Goal: Task Accomplishment & Management: Manage account settings

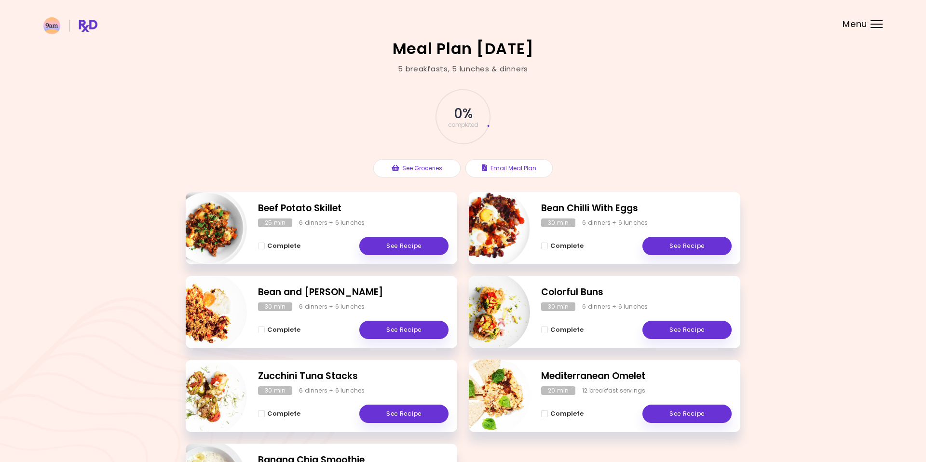
click at [868, 24] on header at bounding box center [463, 19] width 926 height 39
click at [882, 24] on div at bounding box center [876, 24] width 12 height 1
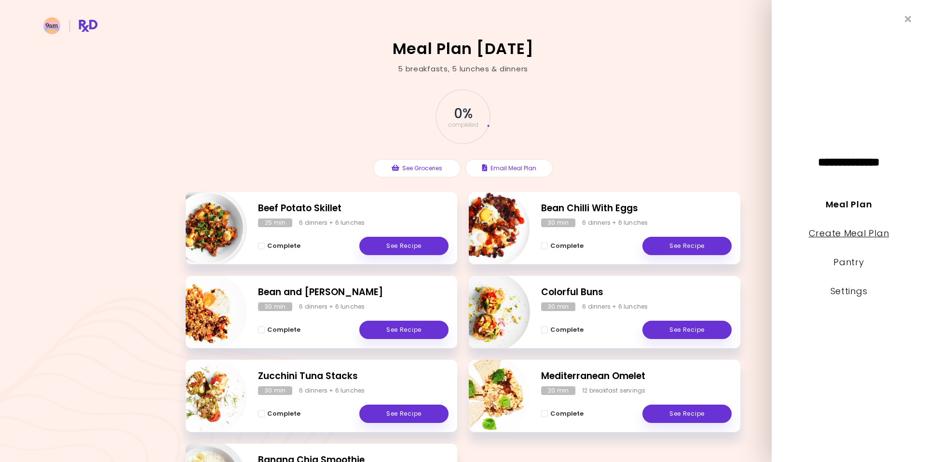
click at [877, 234] on link "Create Meal Plan" at bounding box center [849, 233] width 81 height 12
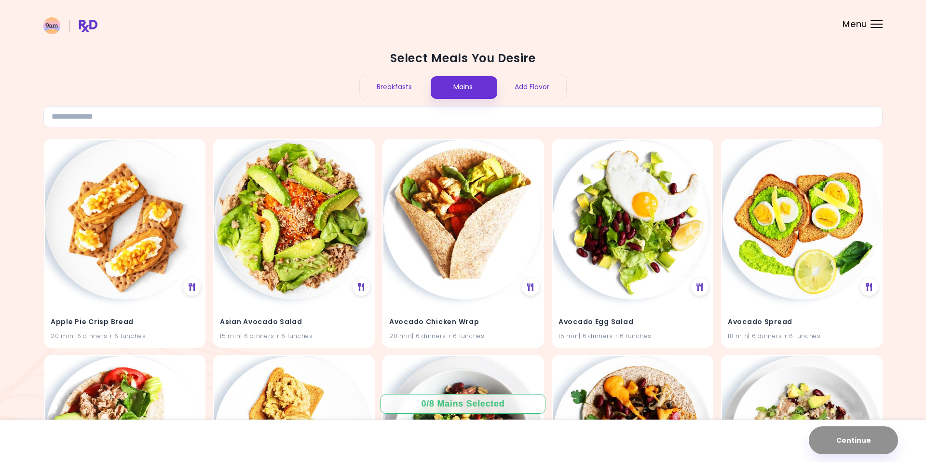
click at [394, 91] on div "Breakfasts" at bounding box center [394, 87] width 69 height 26
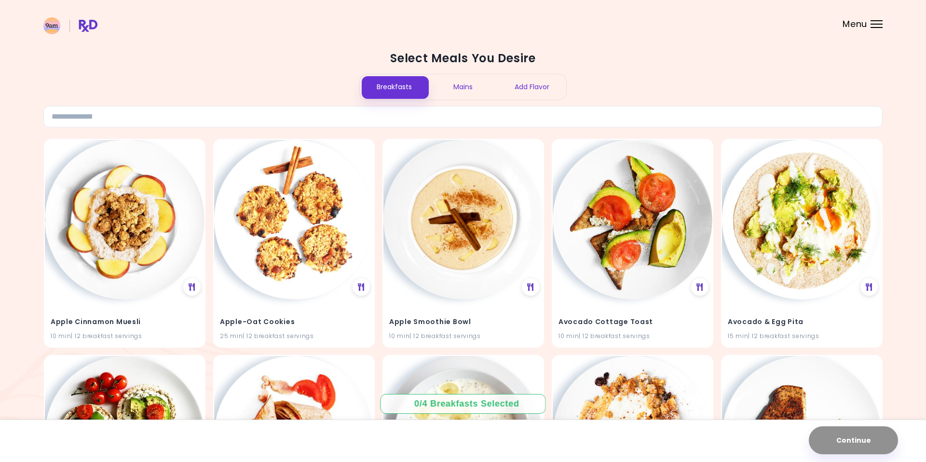
click at [465, 85] on div "Mains" at bounding box center [463, 87] width 69 height 26
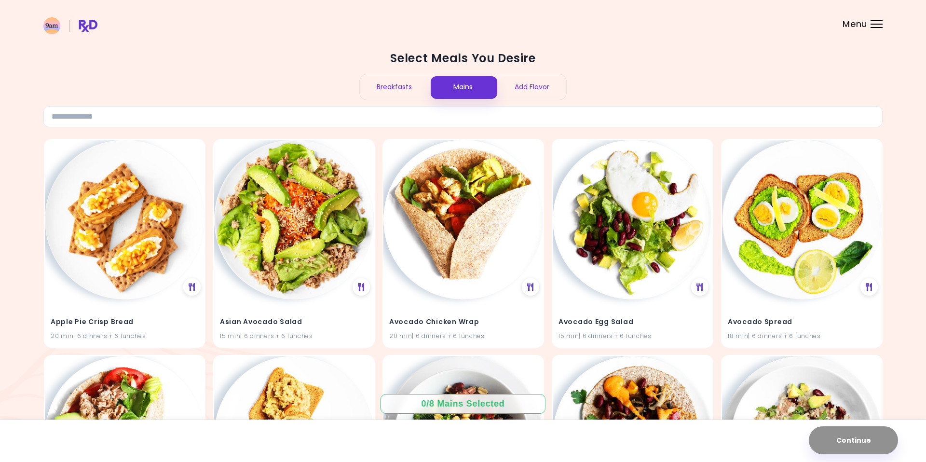
click at [397, 89] on div "Breakfasts" at bounding box center [394, 87] width 69 height 26
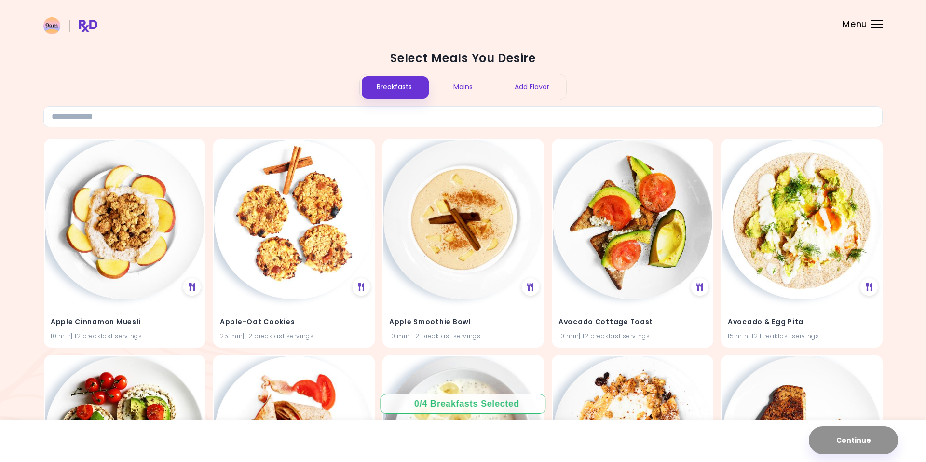
click at [530, 88] on div "Add Flavor" at bounding box center [531, 87] width 69 height 26
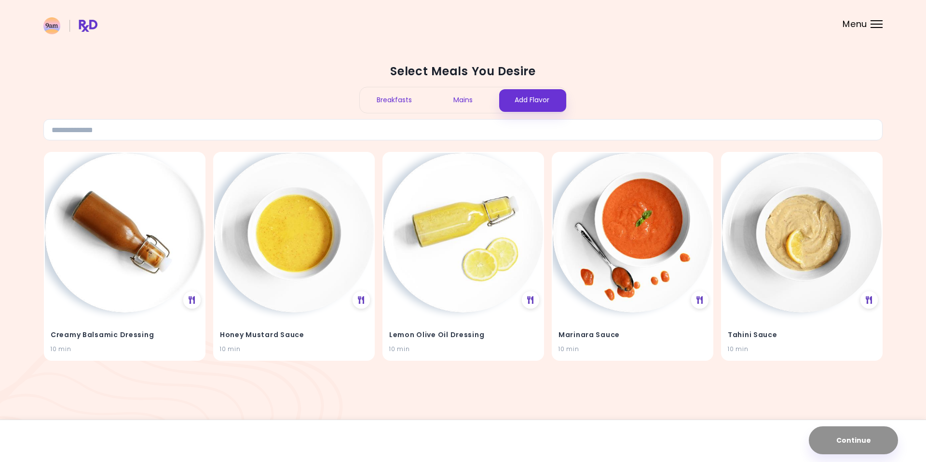
click at [467, 100] on div "Mains" at bounding box center [463, 100] width 69 height 26
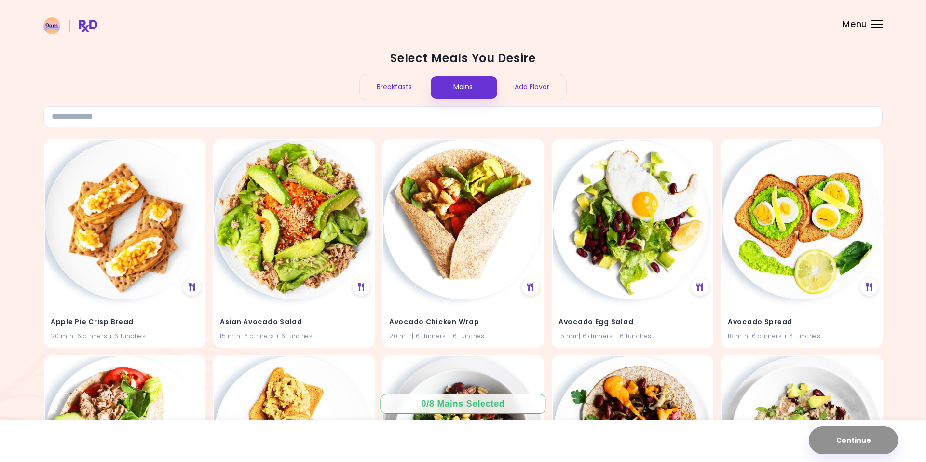
click at [390, 89] on div "Breakfasts" at bounding box center [394, 87] width 69 height 26
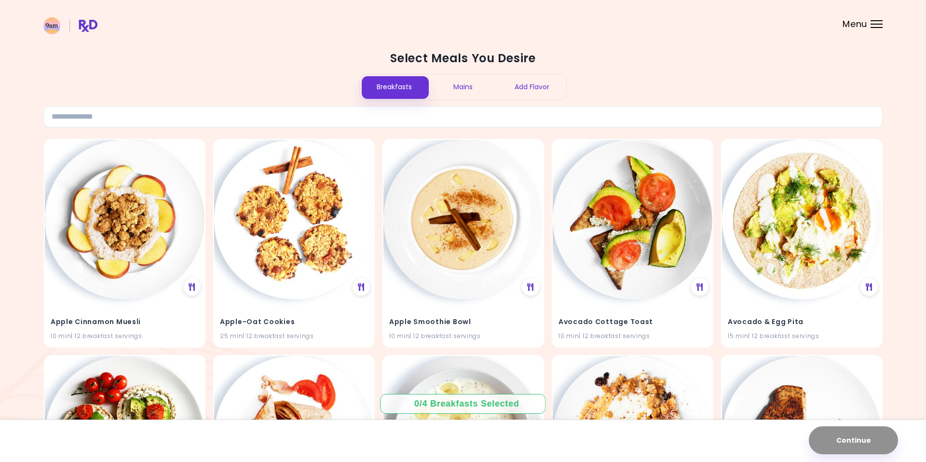
click at [458, 409] on div "0 / 4 Breakfasts Selected" at bounding box center [462, 404] width 97 height 12
click at [877, 24] on div at bounding box center [876, 24] width 12 height 1
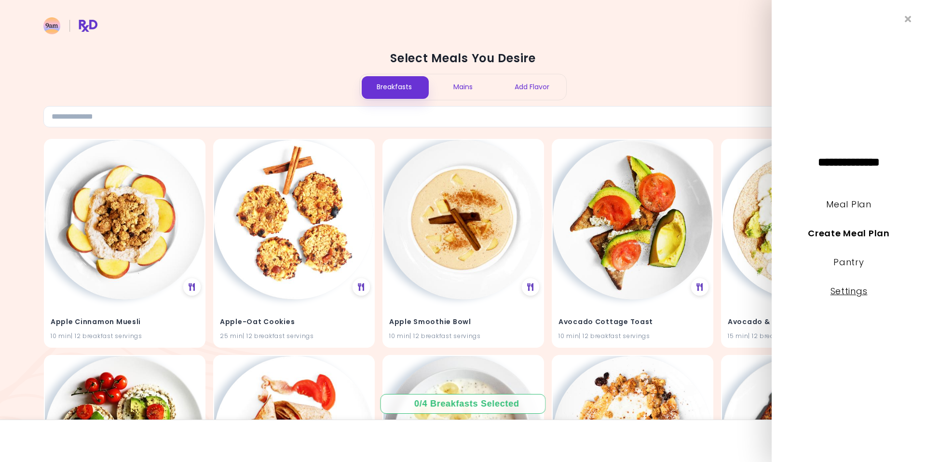
click at [858, 291] on link "Settings" at bounding box center [848, 291] width 37 height 12
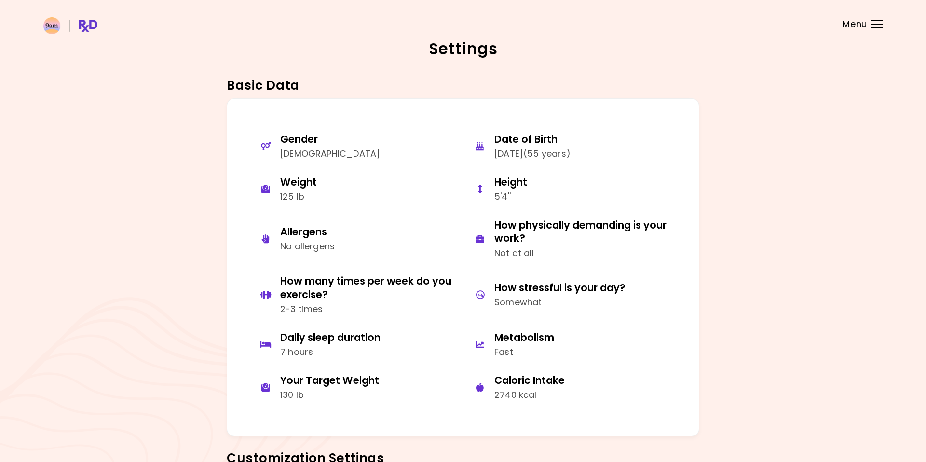
click at [880, 24] on div at bounding box center [876, 24] width 12 height 1
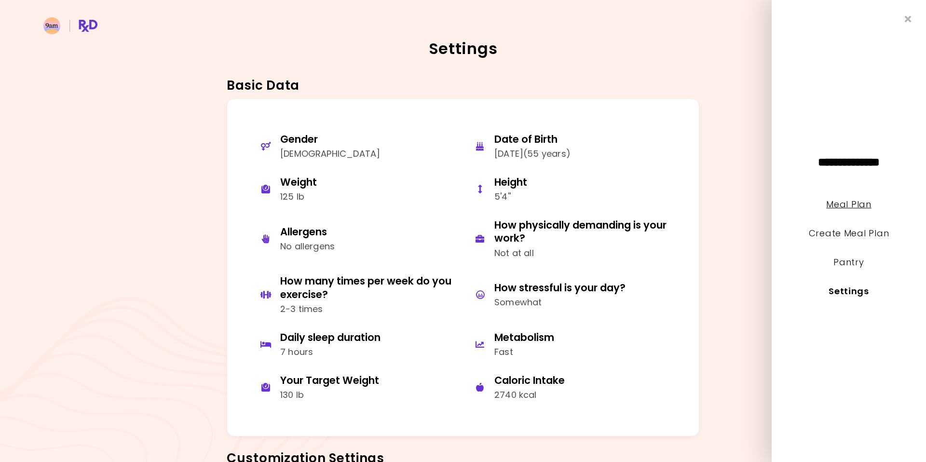
click at [866, 204] on link "Meal Plan" at bounding box center [848, 204] width 45 height 12
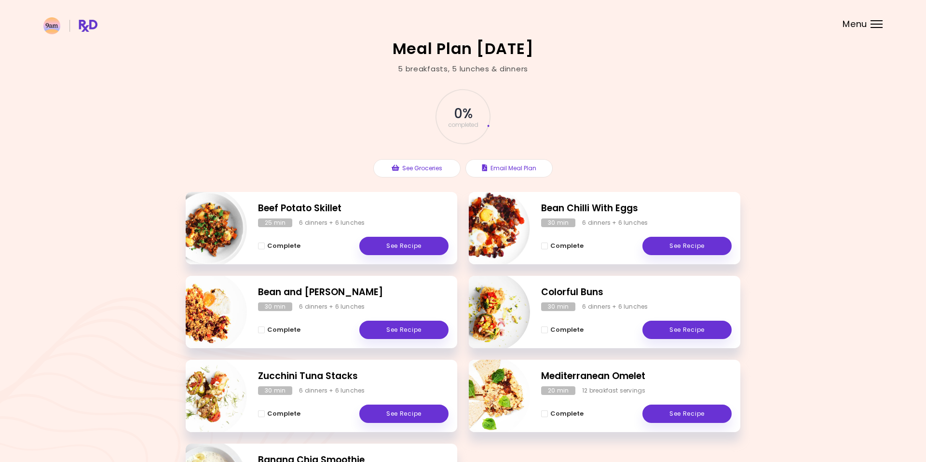
click at [881, 24] on div at bounding box center [876, 24] width 12 height 1
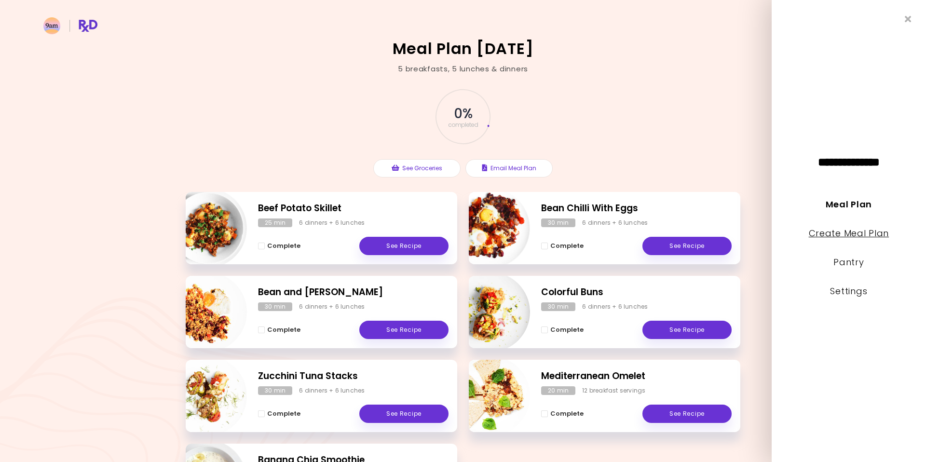
click at [870, 234] on link "Create Meal Plan" at bounding box center [849, 233] width 81 height 12
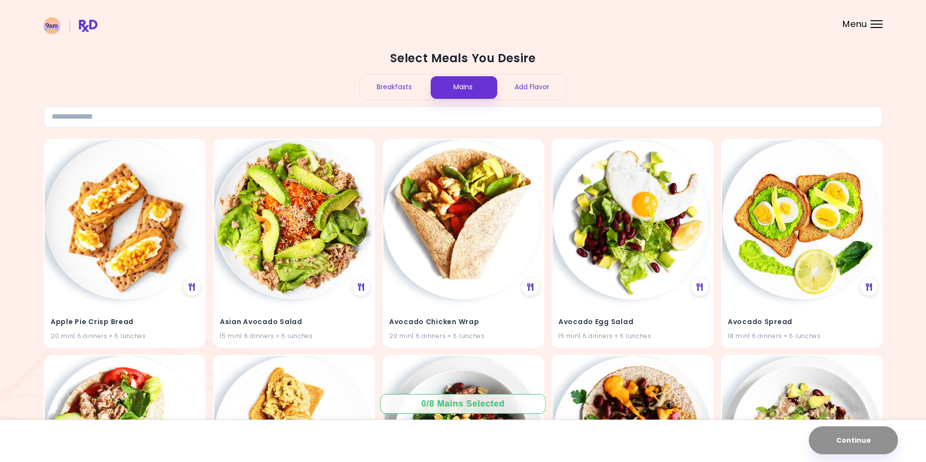
click at [395, 87] on div "Breakfasts" at bounding box center [394, 87] width 69 height 26
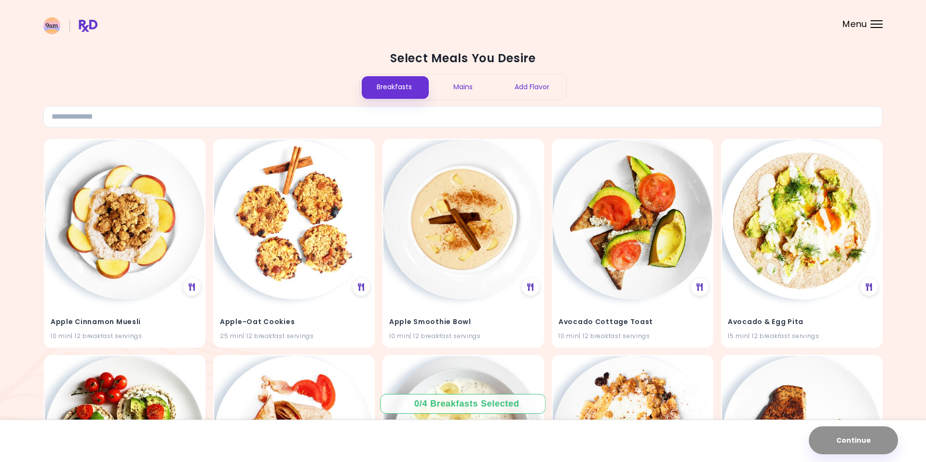
click at [878, 24] on div at bounding box center [876, 24] width 12 height 1
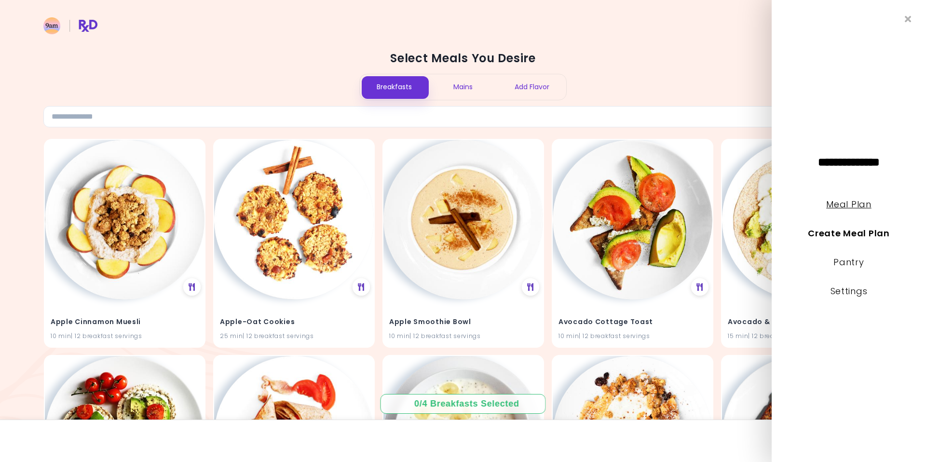
click at [867, 206] on link "Meal Plan" at bounding box center [848, 204] width 45 height 12
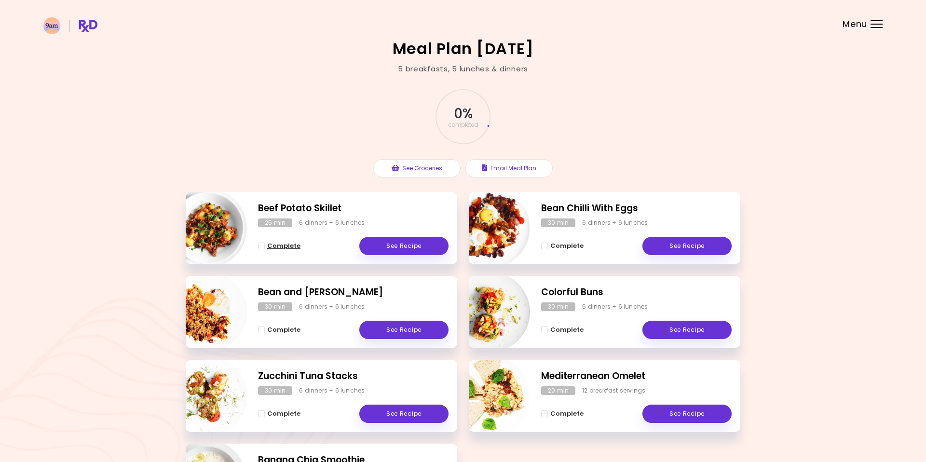
click at [264, 248] on span "Complete - Beef Potato Skillet" at bounding box center [261, 246] width 7 height 7
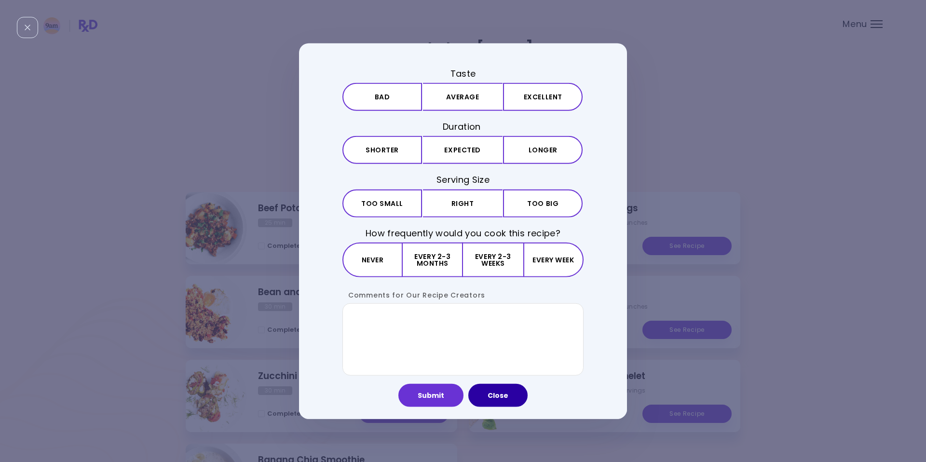
click at [512, 397] on button "Close" at bounding box center [497, 394] width 59 height 23
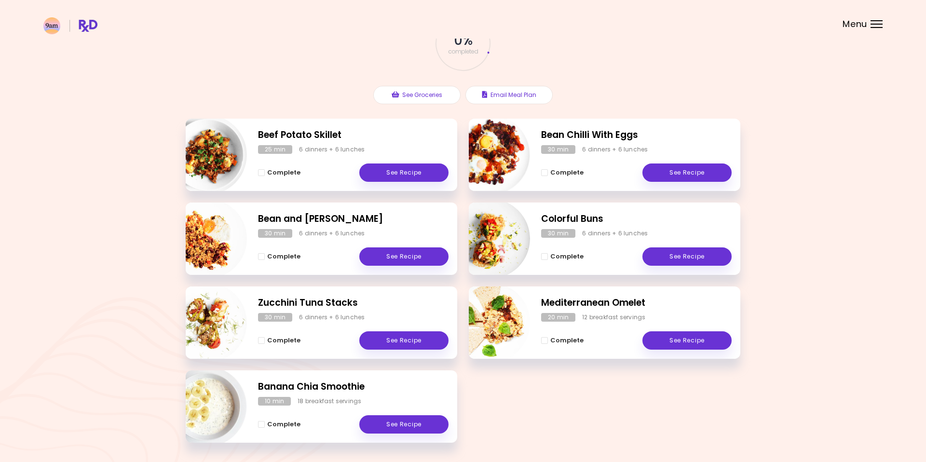
scroll to position [107, 0]
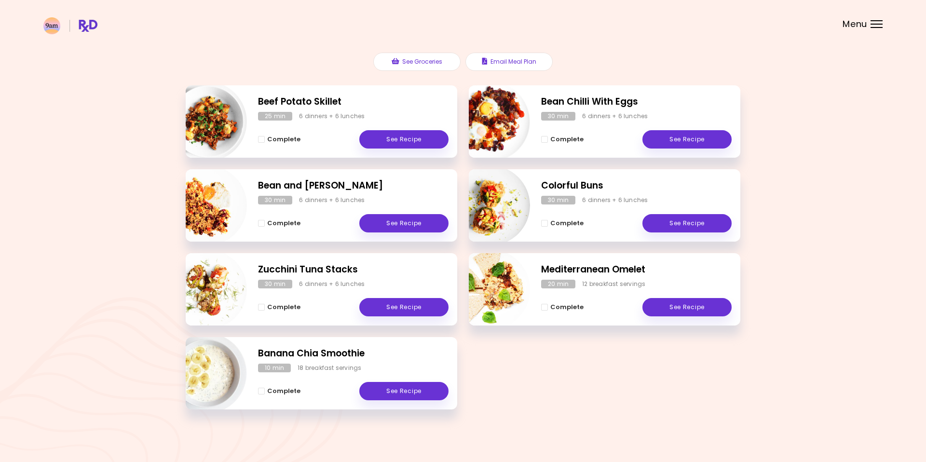
click at [879, 26] on div "Menu" at bounding box center [876, 24] width 12 height 8
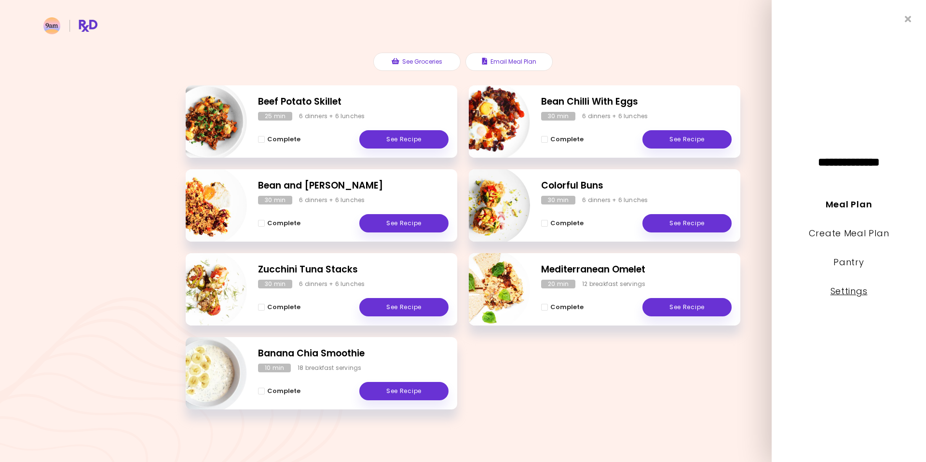
click at [858, 292] on link "Settings" at bounding box center [848, 291] width 37 height 12
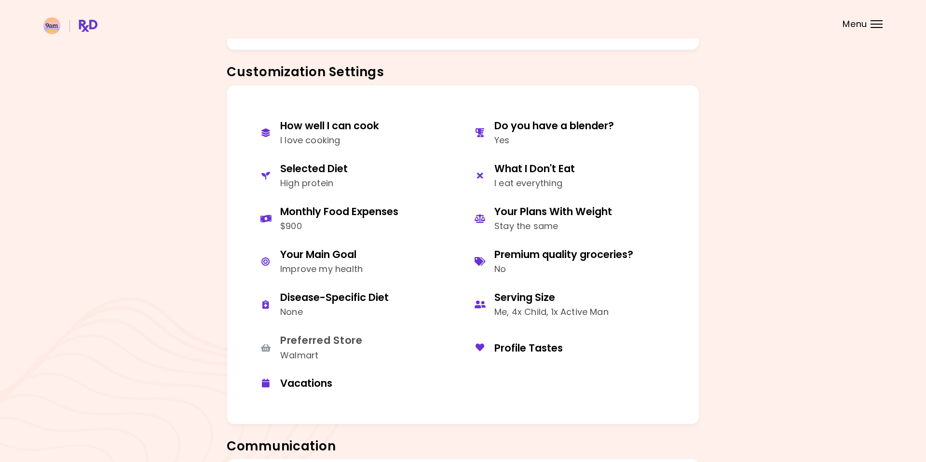
scroll to position [391, 0]
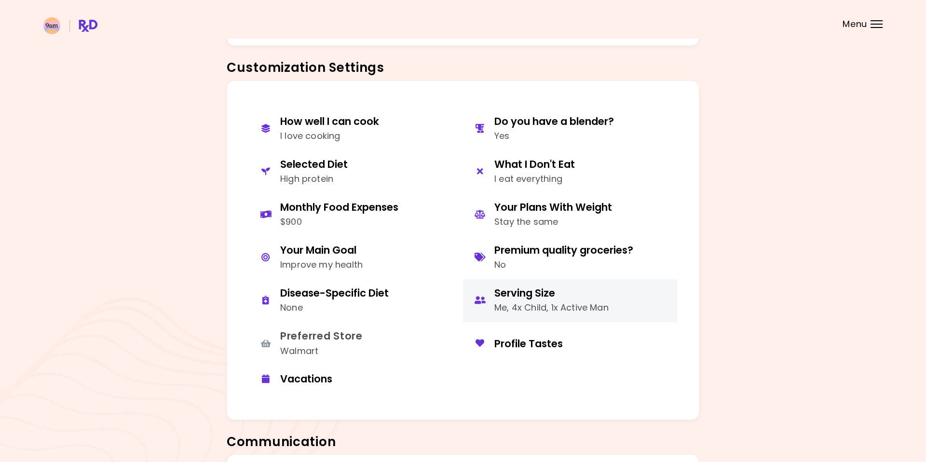
click at [543, 298] on div "Serving Size" at bounding box center [551, 292] width 114 height 13
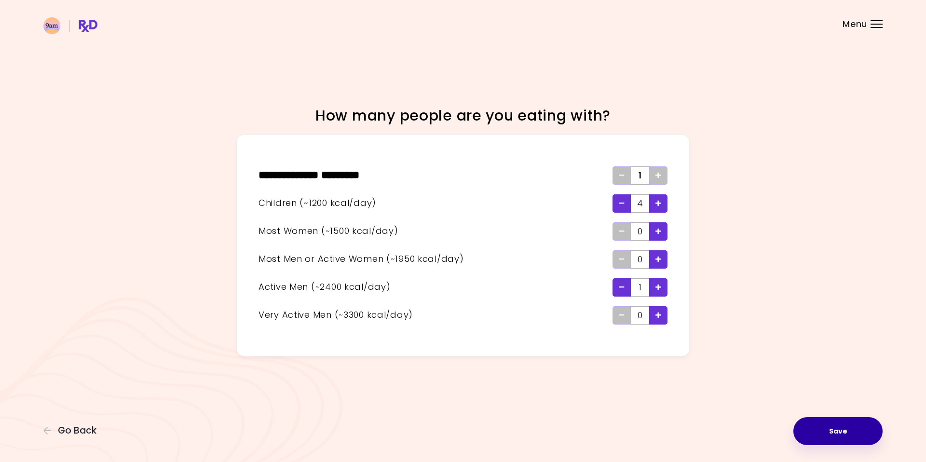
click at [850, 427] on button "Save" at bounding box center [837, 431] width 89 height 28
